Goal: Information Seeking & Learning: Learn about a topic

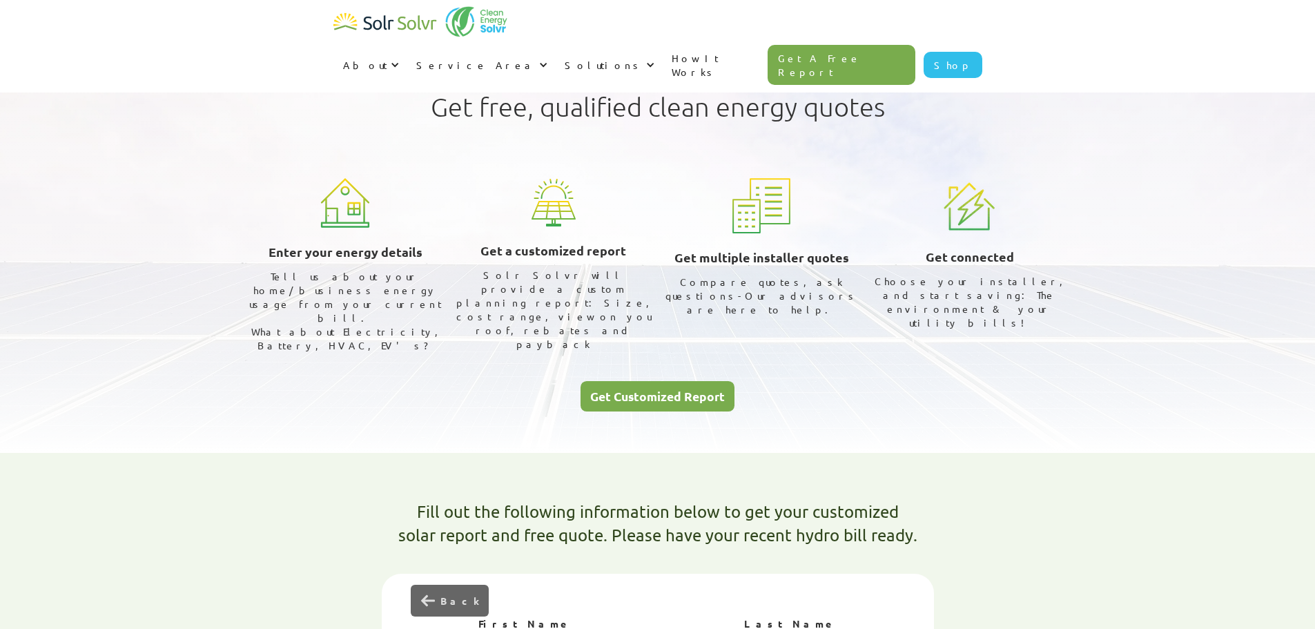
type input "Dan"
type input "Hunter"
type input "L3V 0V7"
type input "Hunterdan133@gmail.com"
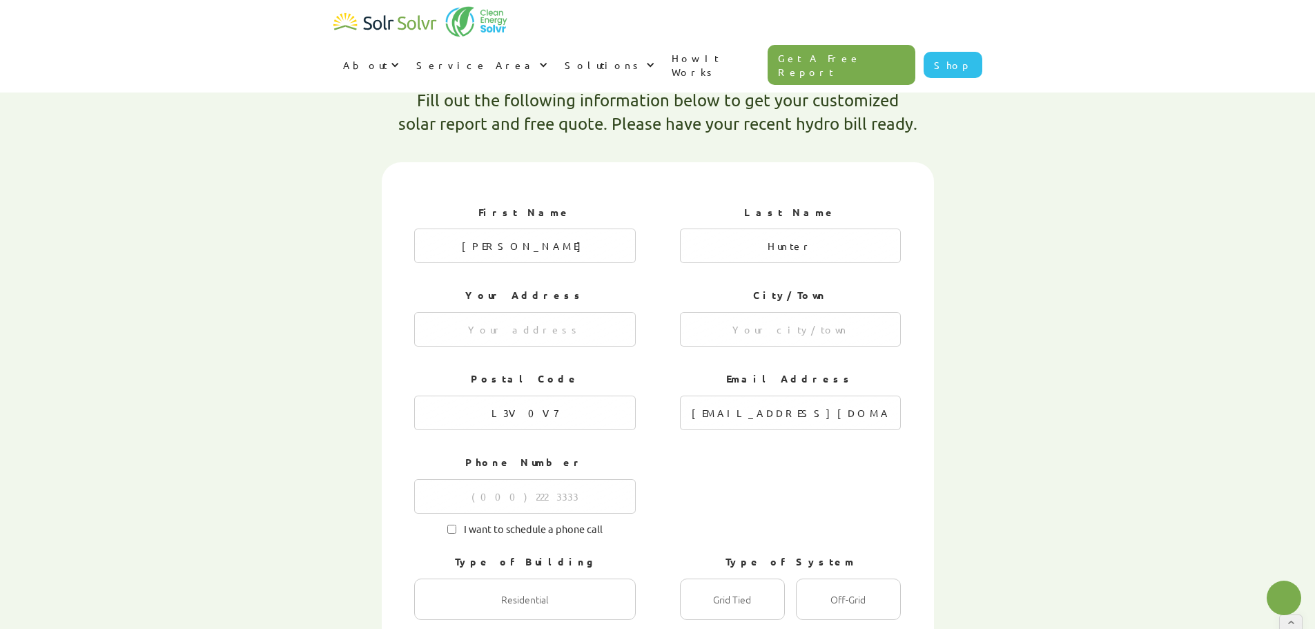
type textarea "x"
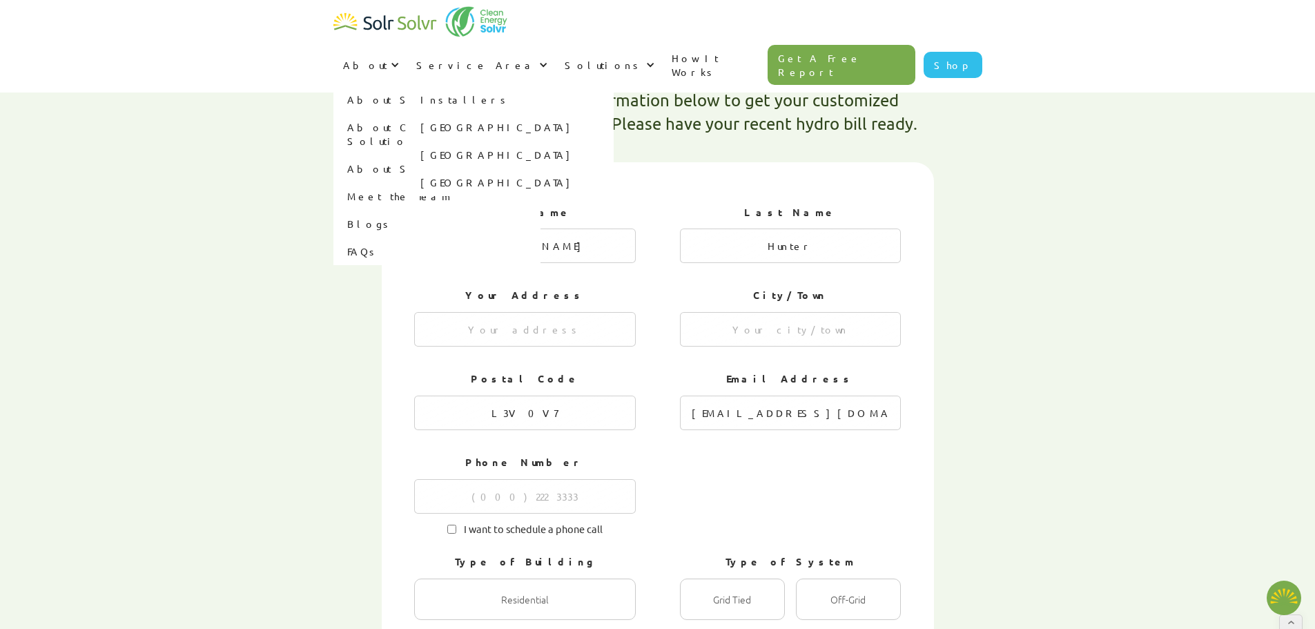
radio input "true"
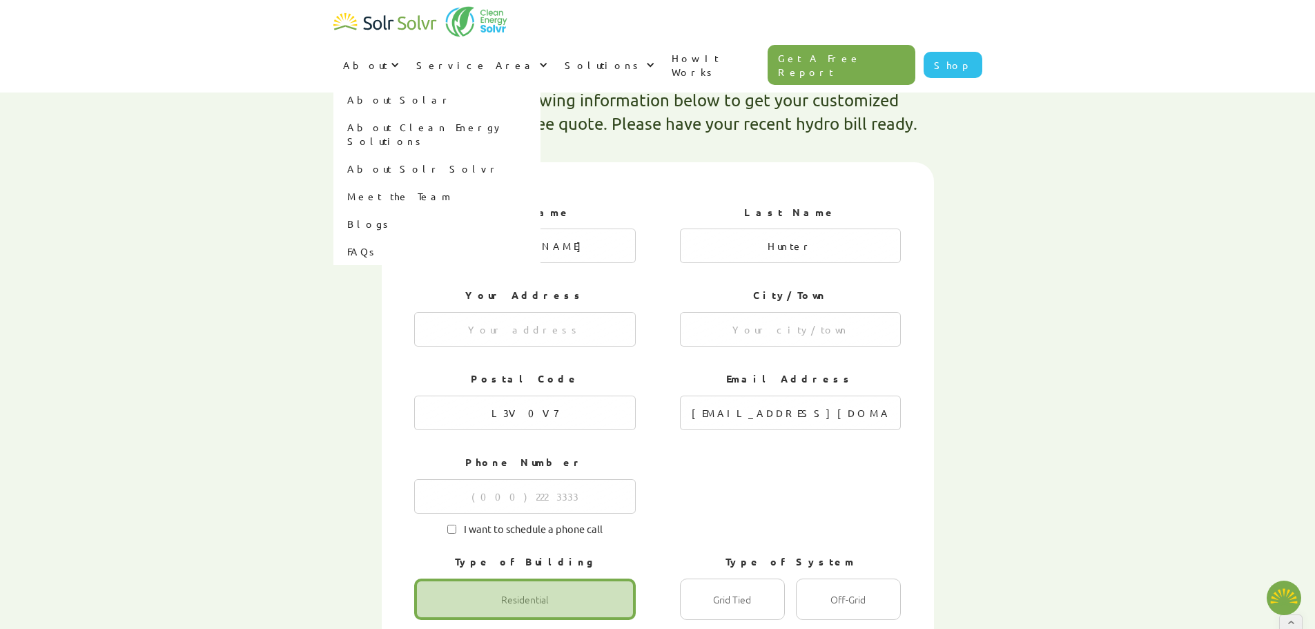
click at [541, 210] on link "Blogs" at bounding box center [436, 224] width 207 height 28
type textarea "x"
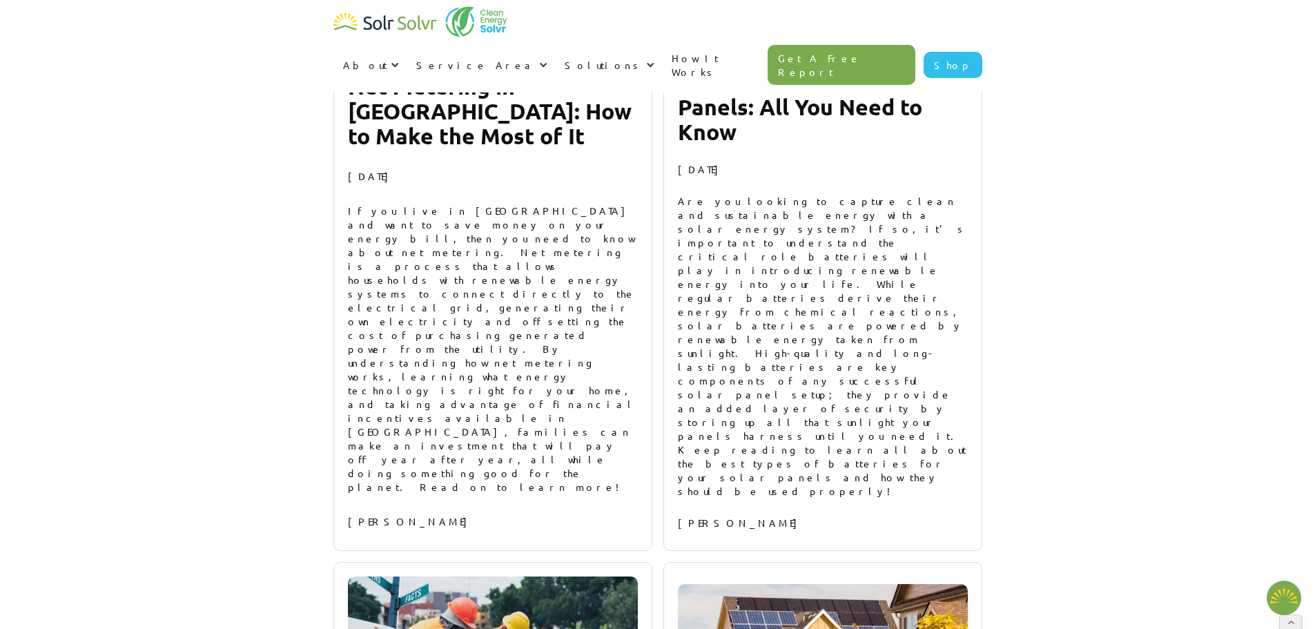
scroll to position [15305, 0]
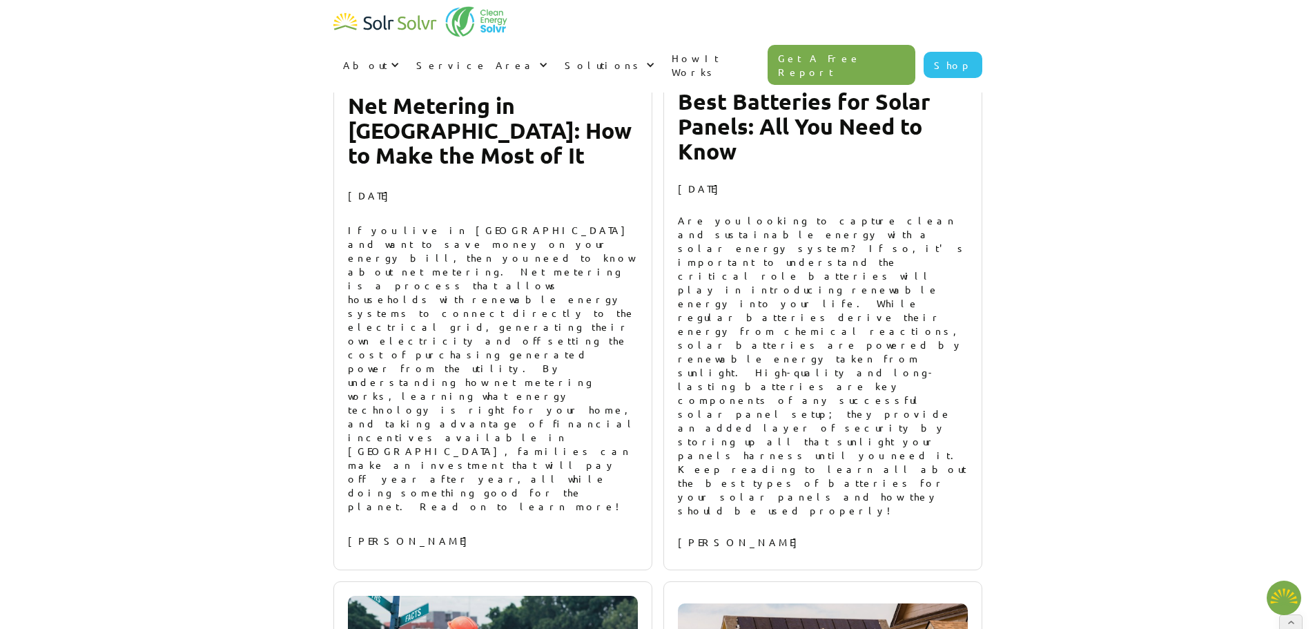
click at [966, 52] on link "Shop" at bounding box center [953, 65] width 59 height 26
type textarea "x"
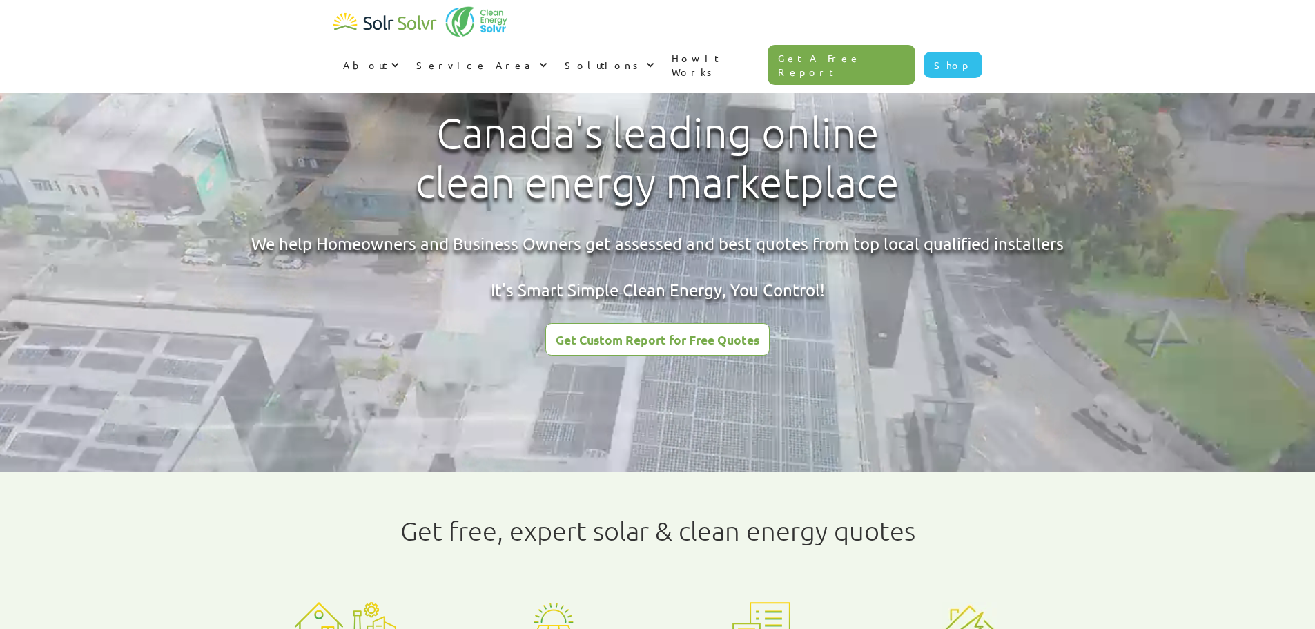
type input "Dan"
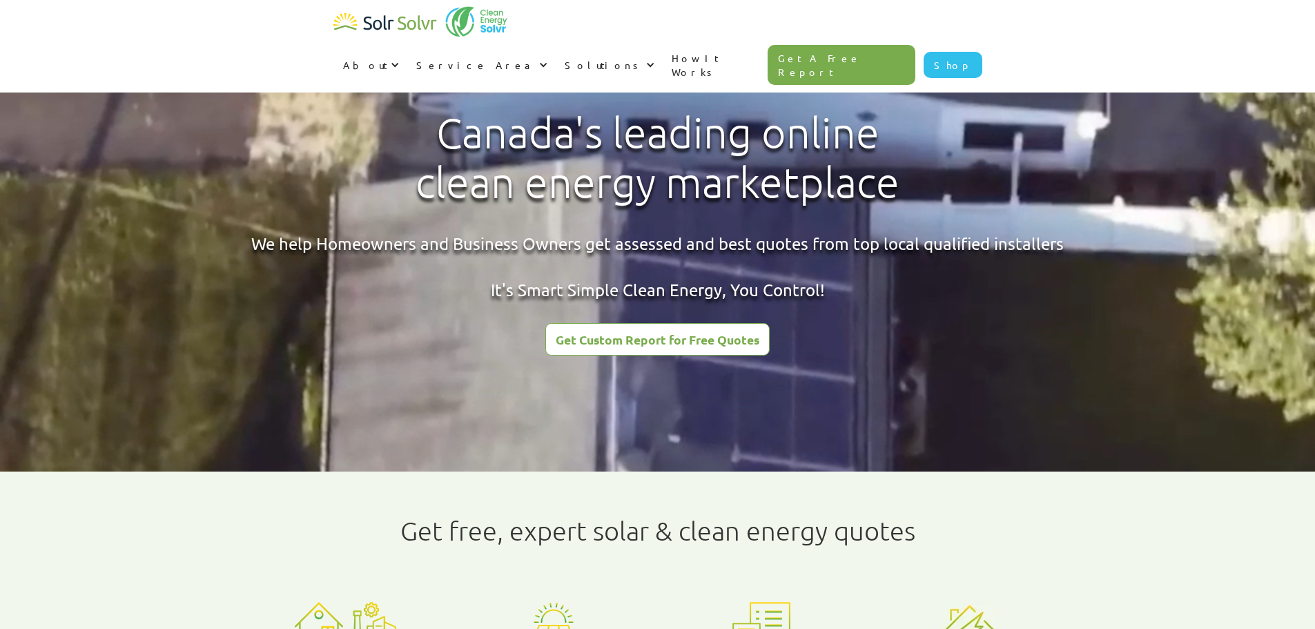
type input "Hunter"
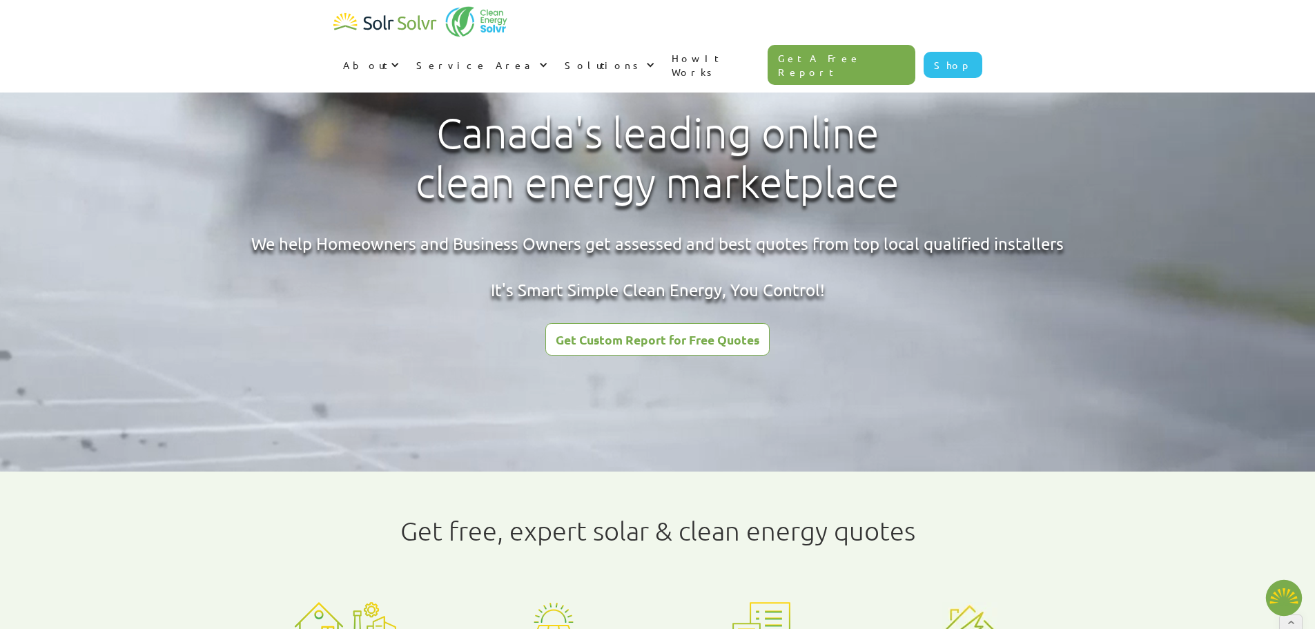
click at [1281, 599] on img "Open chatbot widget" at bounding box center [1284, 598] width 37 height 36
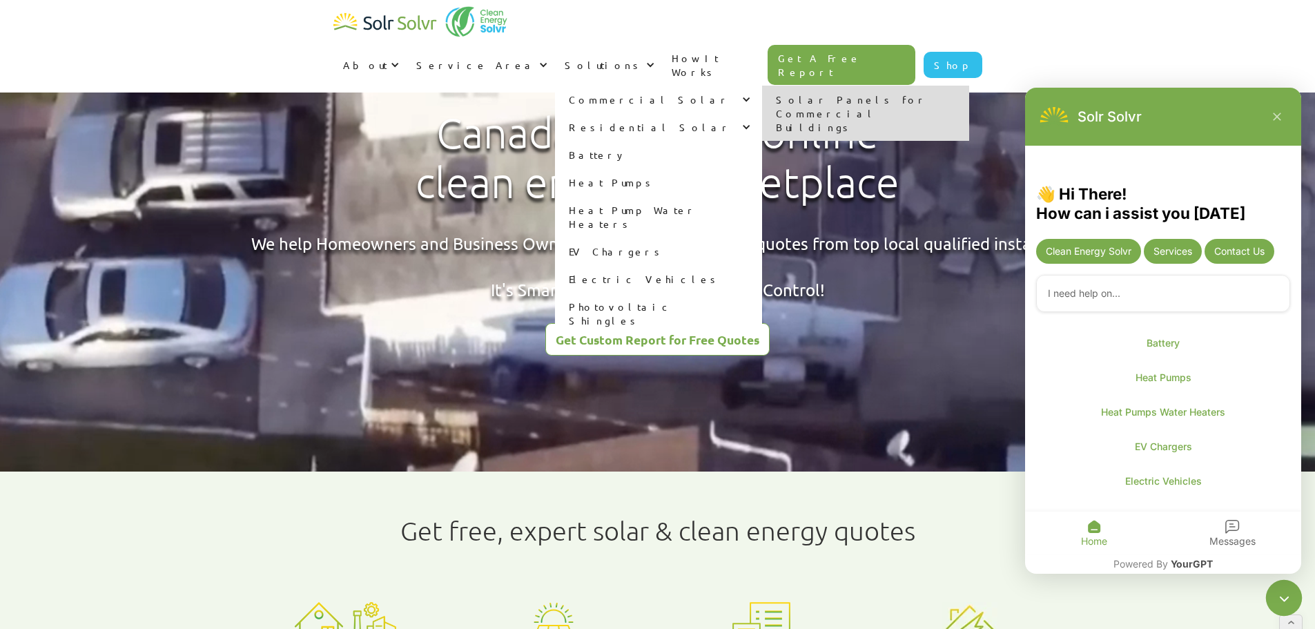
click at [730, 93] on div "Commercial Solar" at bounding box center [650, 100] width 162 height 14
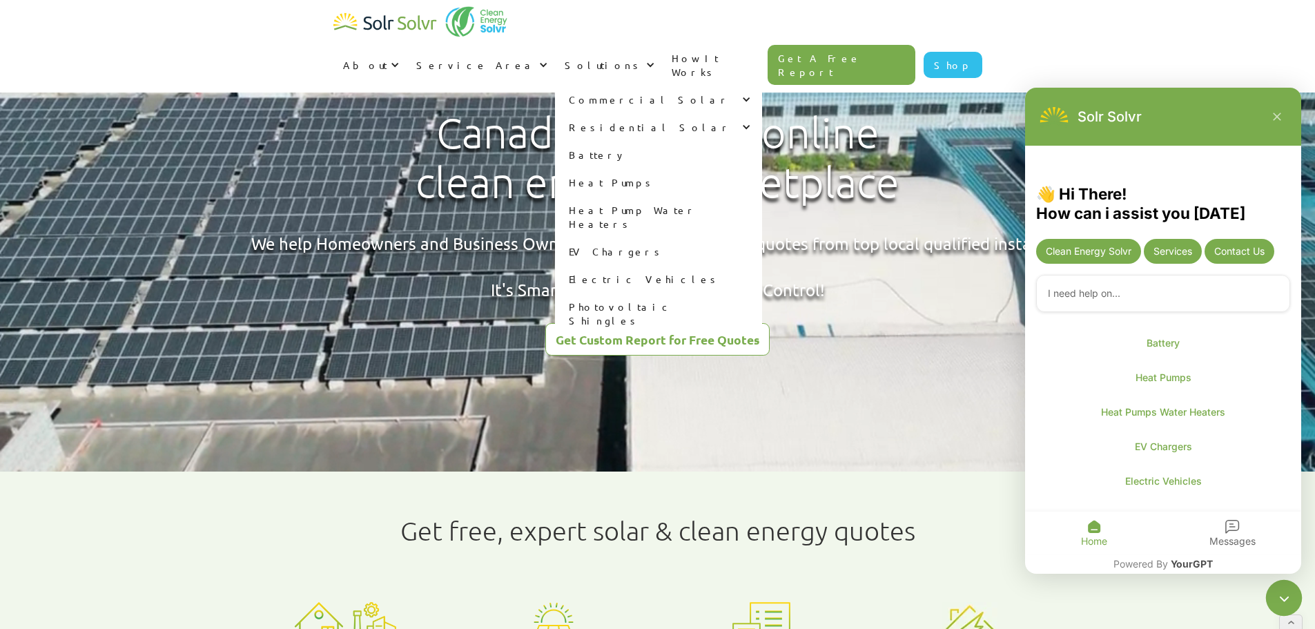
click at [748, 95] on div at bounding box center [744, 100] width 10 height 10
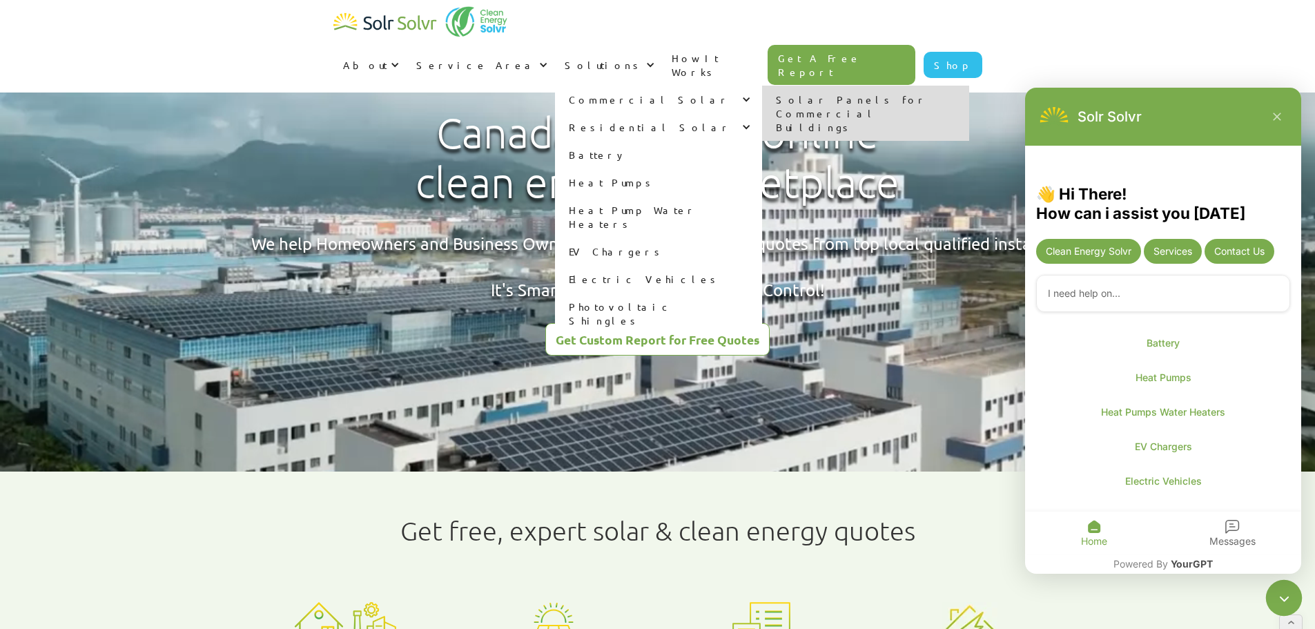
click at [969, 86] on link "Solar Panels for Commercial Buildings" at bounding box center [865, 113] width 207 height 55
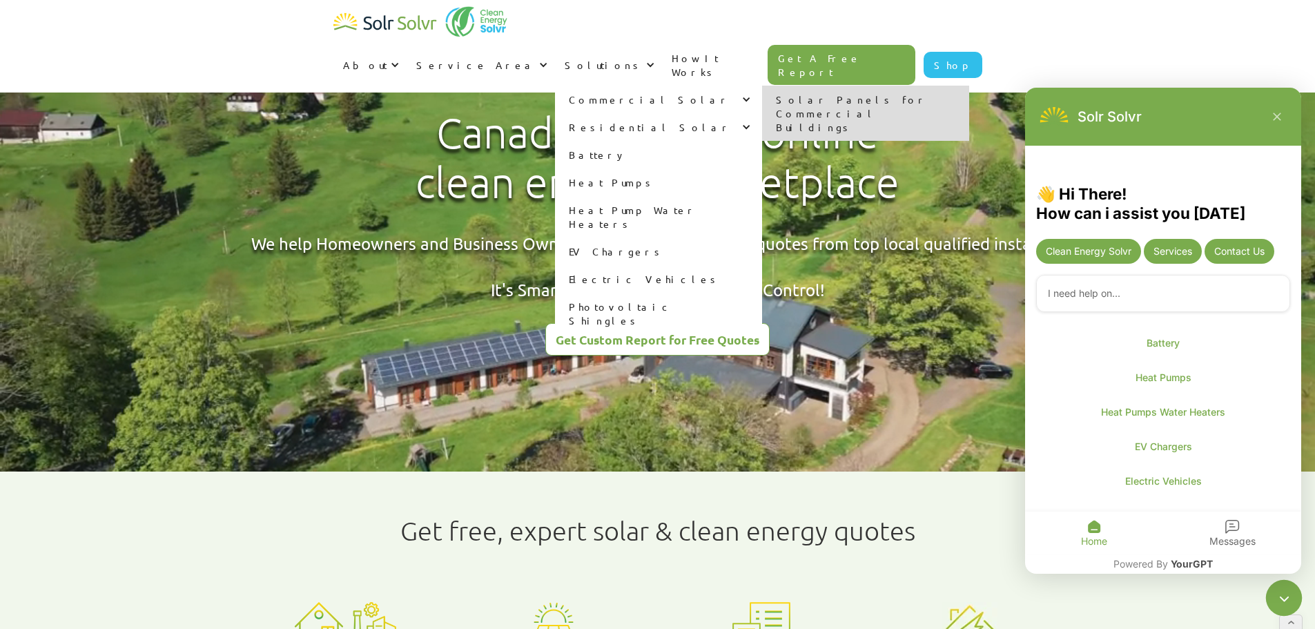
type textarea "x"
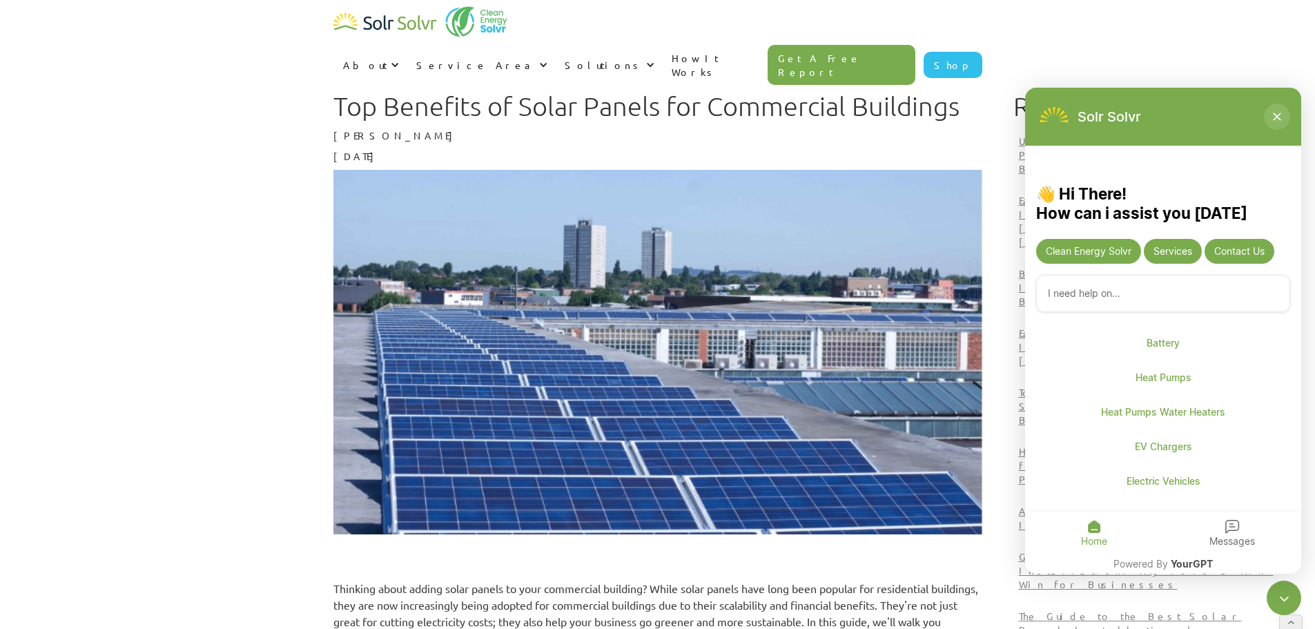
click at [1272, 112] on icon "Close chatbot" at bounding box center [1277, 117] width 14 height 14
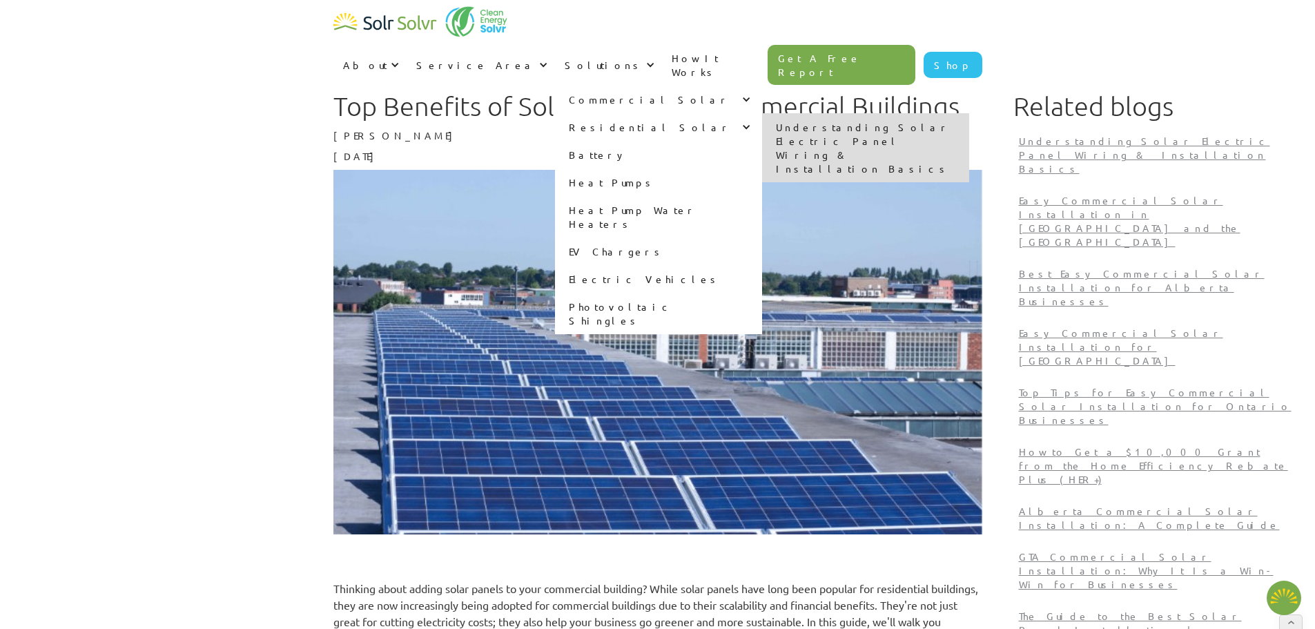
click at [964, 113] on link "Understanding Solar Electric Panel Wiring & Installation Basics" at bounding box center [865, 147] width 207 height 69
type textarea "x"
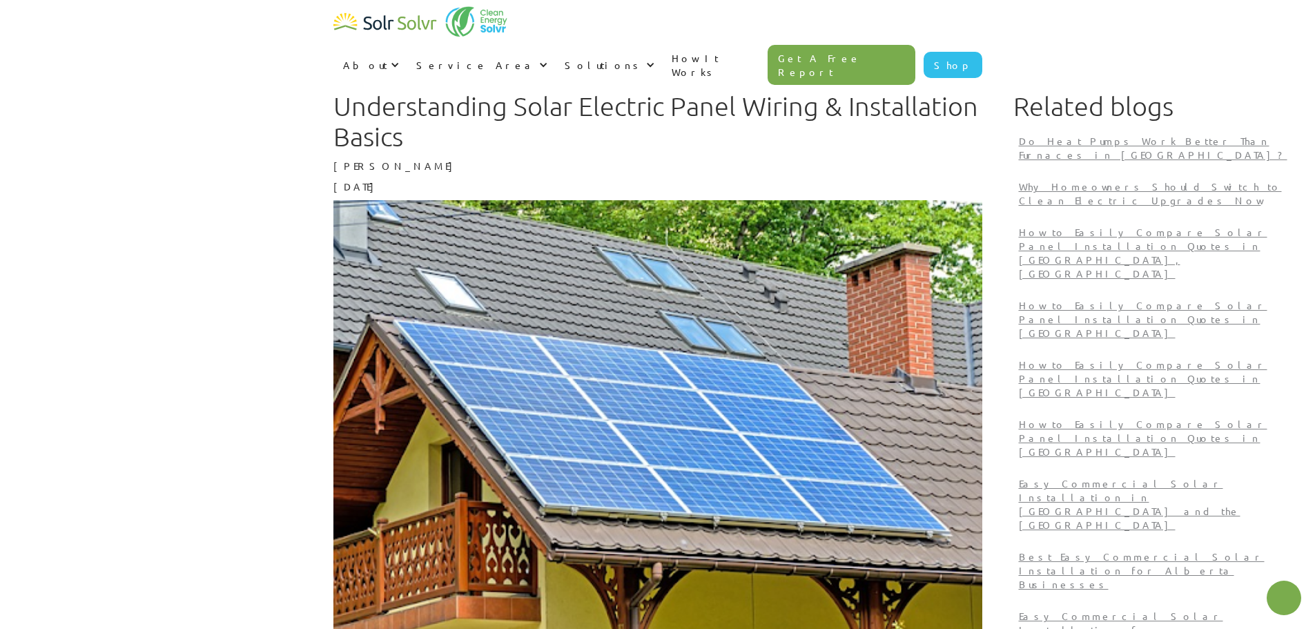
type textarea "x"
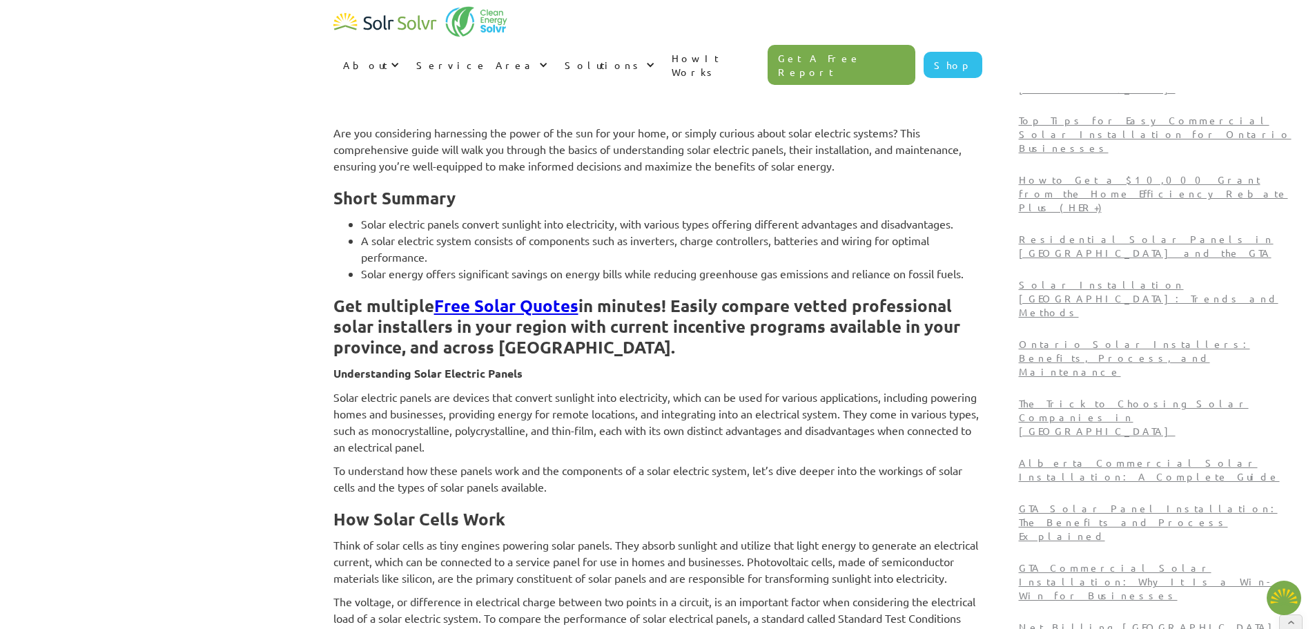
scroll to position [264, 0]
